Goal: Information Seeking & Learning: Learn about a topic

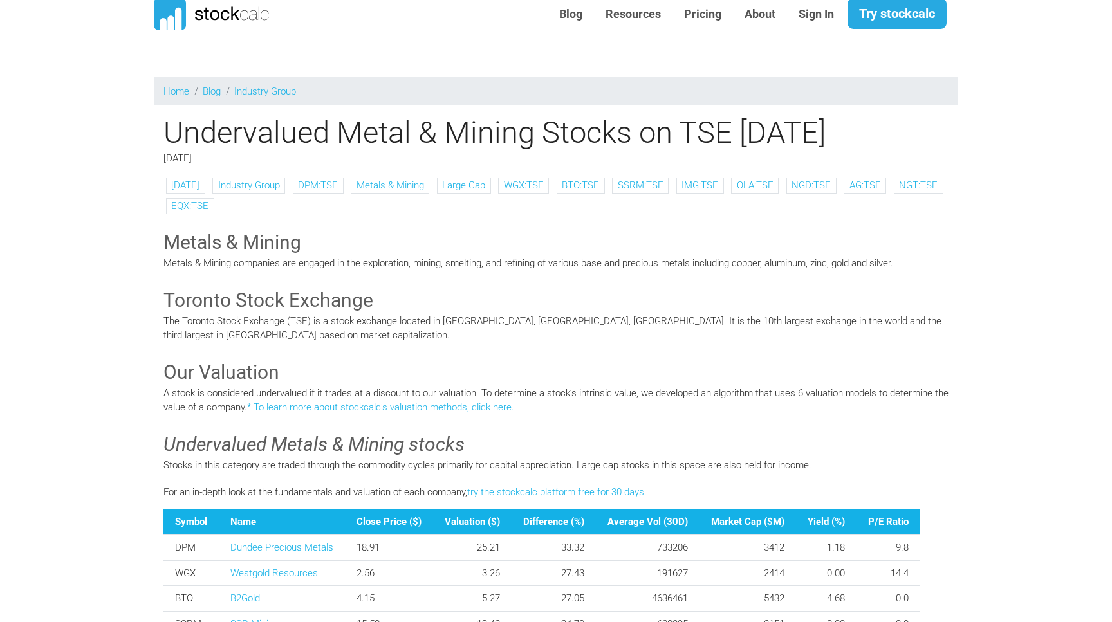
scroll to position [41, 0]
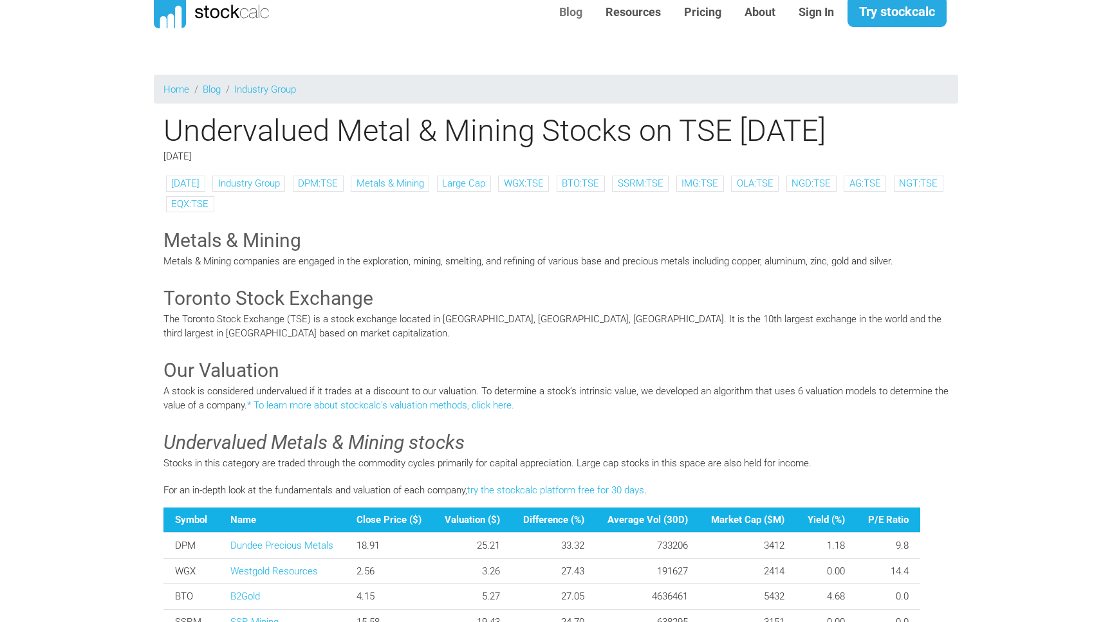
click at [573, 13] on link "Blog" at bounding box center [570, 13] width 42 height 32
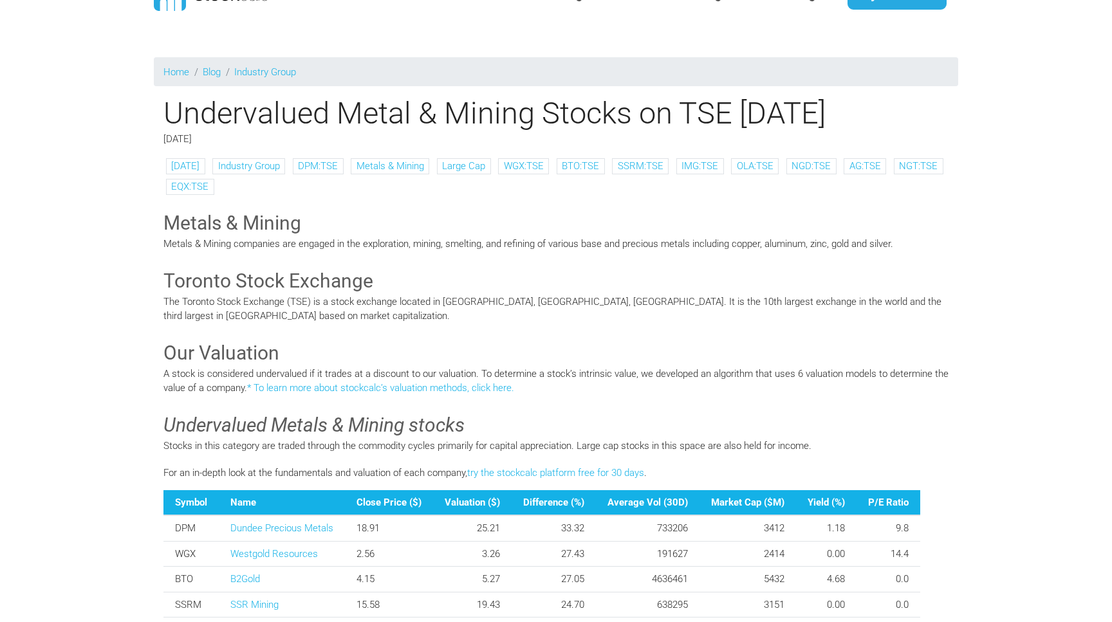
scroll to position [0, 0]
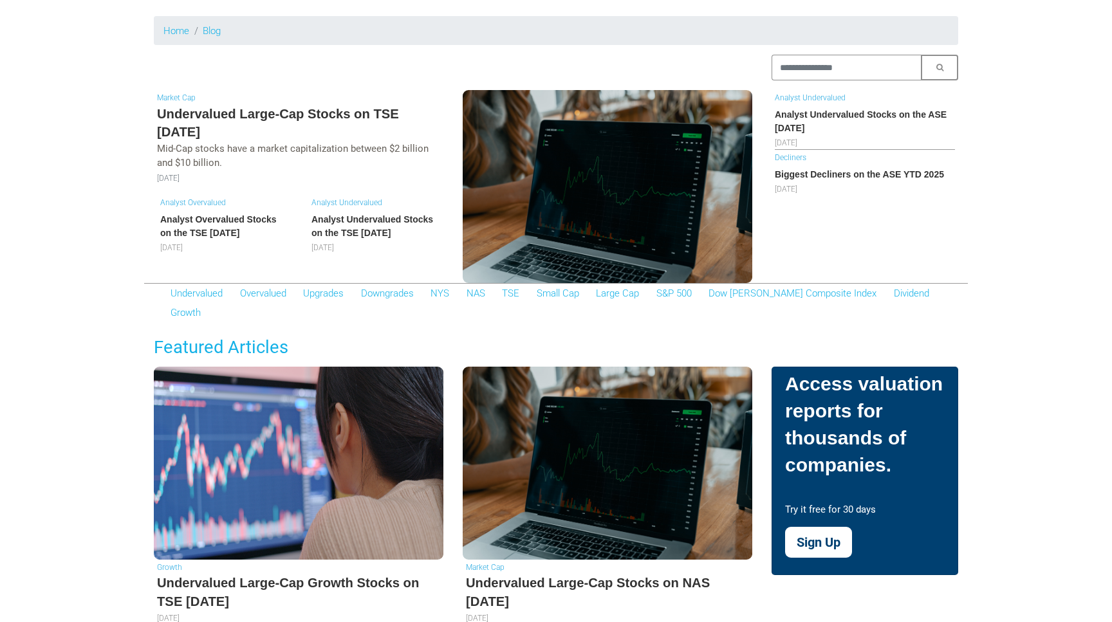
scroll to position [100, 0]
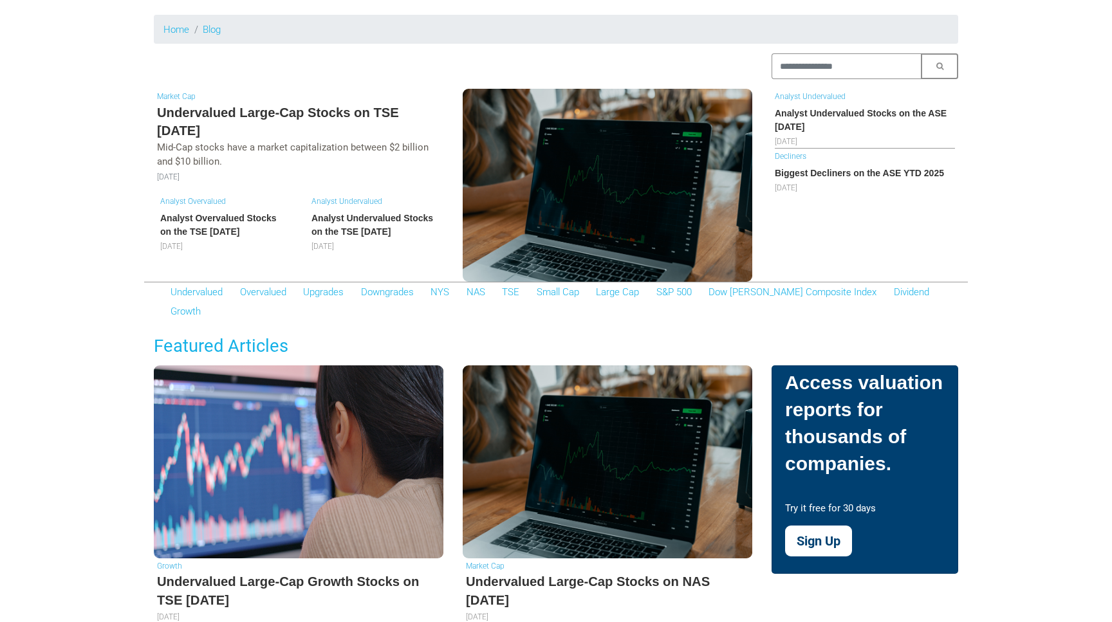
click at [266, 138] on h5 "Undervalued Large-Cap Stocks on TSE [DATE]" at bounding box center [298, 122] width 283 height 37
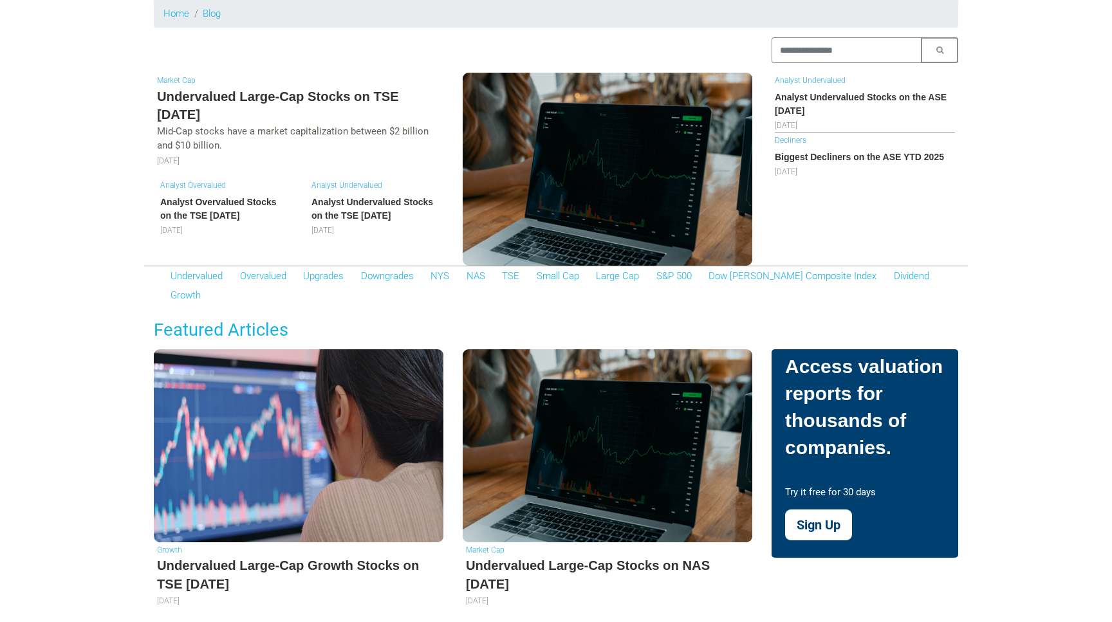
scroll to position [119, 0]
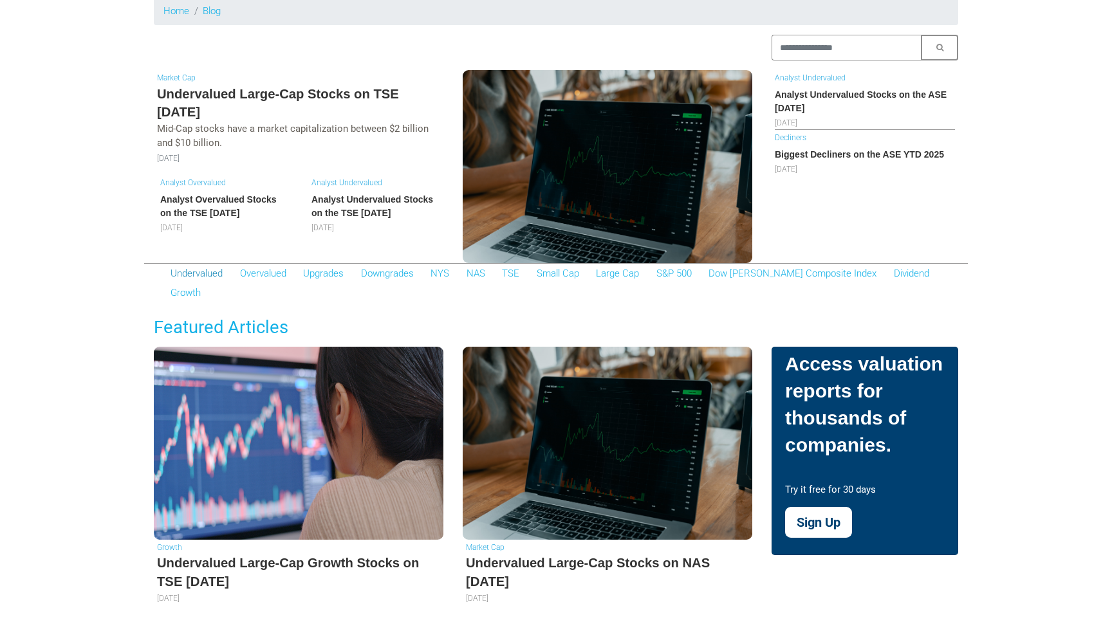
click at [203, 273] on link "Undervalued" at bounding box center [196, 274] width 52 height 12
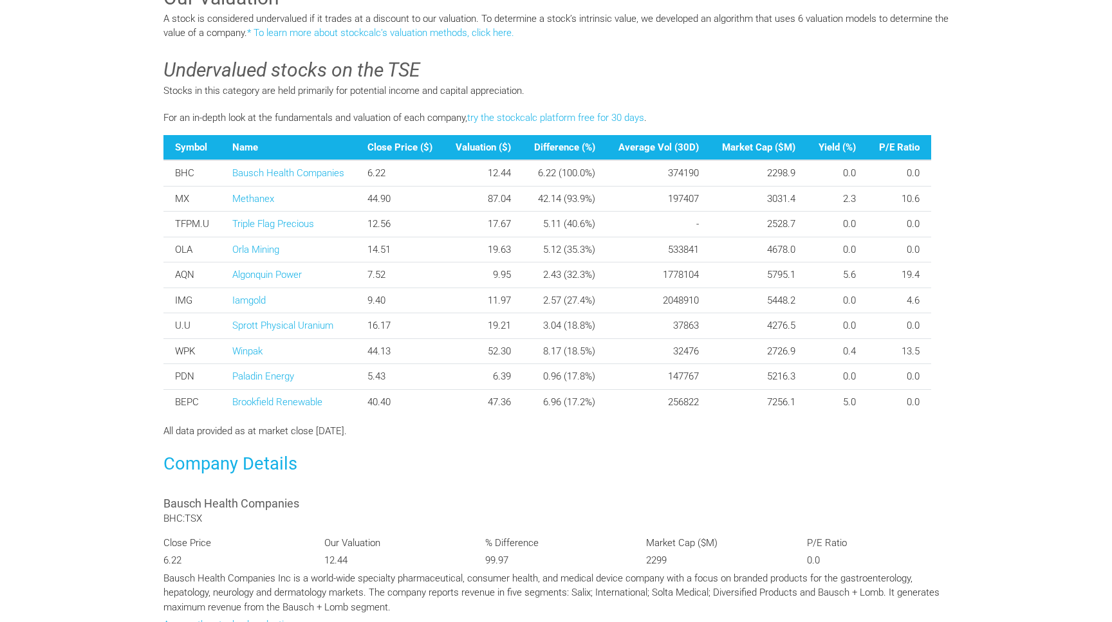
scroll to position [394, 0]
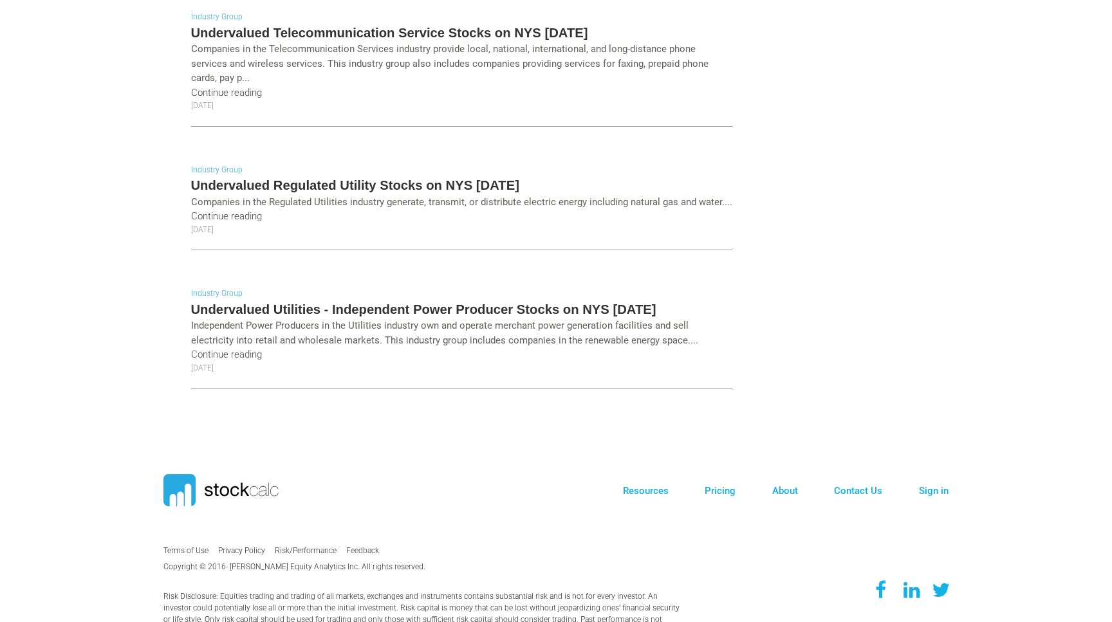
scroll to position [3237, 0]
